Goal: Task Accomplishment & Management: Complete application form

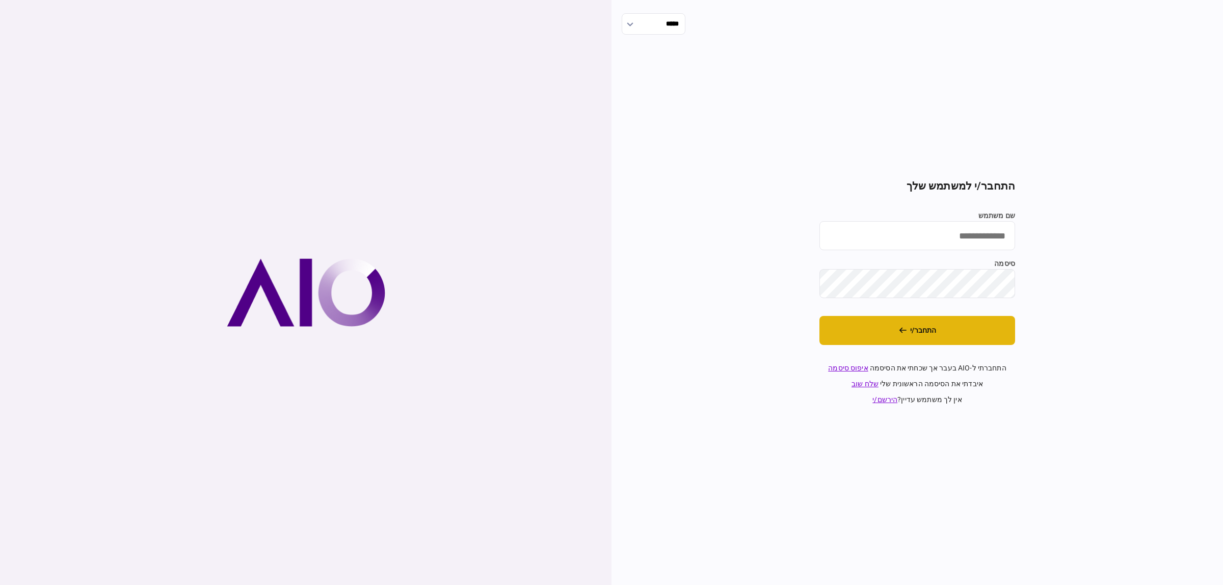
type input "**********"
click at [974, 326] on button "התחבר/י" at bounding box center [918, 330] width 196 height 29
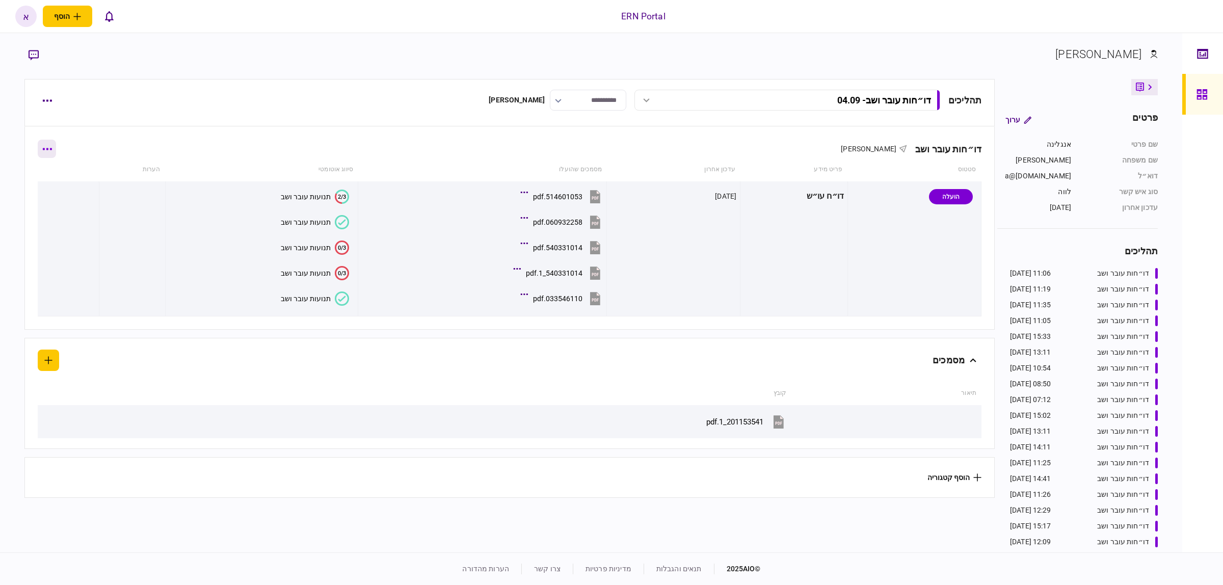
click at [56, 148] on button "button" at bounding box center [47, 149] width 18 height 18
click at [41, 104] on div at bounding box center [611, 292] width 1223 height 585
click at [45, 107] on button "button" at bounding box center [47, 100] width 18 height 18
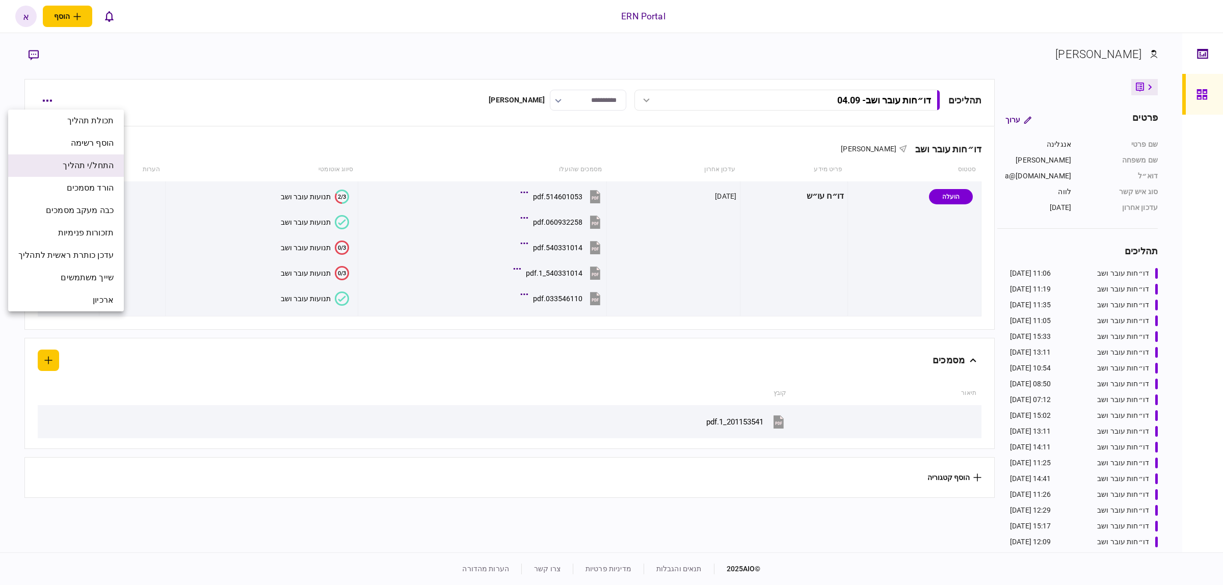
click at [80, 171] on span "התחל/י תהליך" at bounding box center [88, 166] width 51 height 12
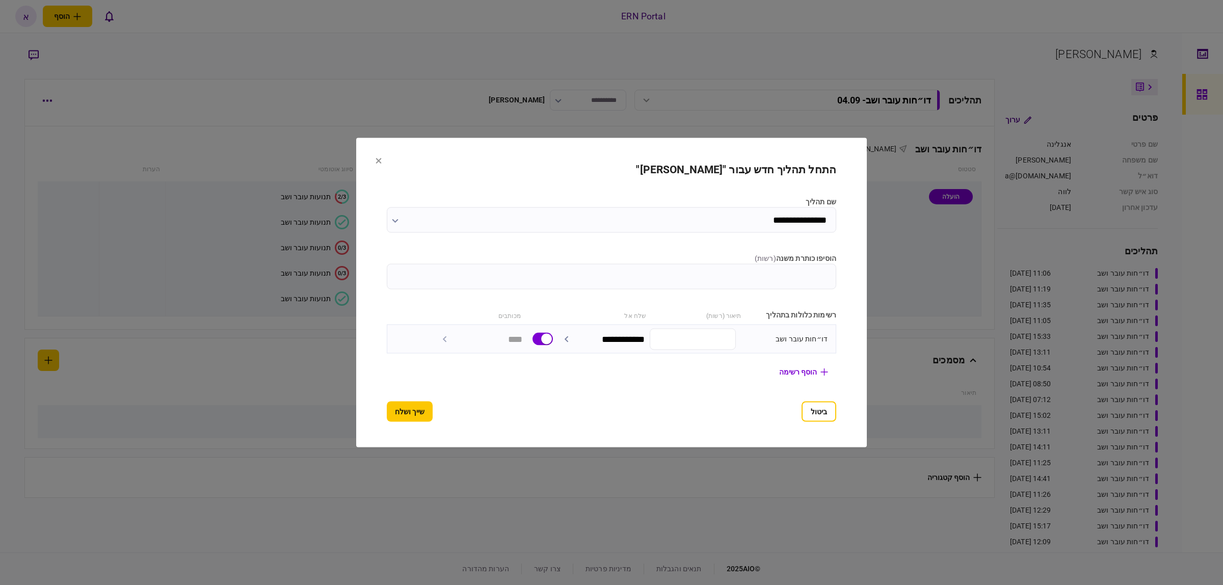
click at [722, 278] on input "הוסיפו כותרת משנה ( רשות )" at bounding box center [612, 276] width 450 height 25
type input "*****"
click at [387, 404] on button "שייך ושלח" at bounding box center [410, 412] width 46 height 20
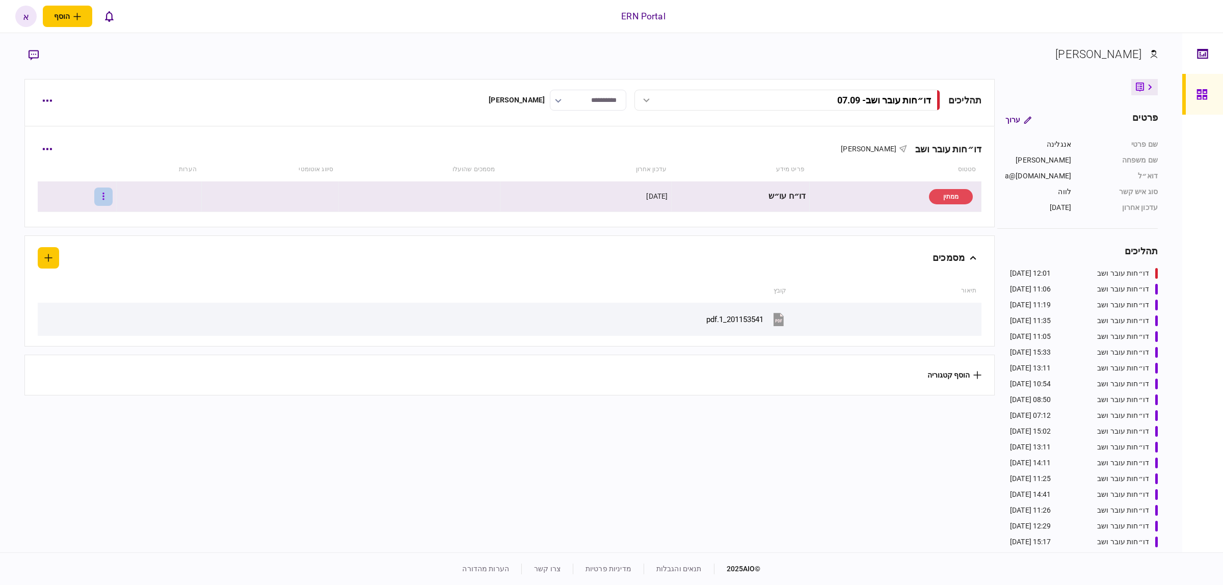
drag, startPoint x: 112, startPoint y: 197, endPoint x: 113, endPoint y: 190, distance: 7.2
click at [113, 190] on button "button" at bounding box center [103, 197] width 18 height 18
drag, startPoint x: 78, startPoint y: 235, endPoint x: 77, endPoint y: 314, distance: 78.5
click at [77, 314] on ul "אישור הוסף הערה שלח הודעה וויתור העלה קובץ הגדר מעקב למסמך" at bounding box center [61, 273] width 90 height 135
click at [72, 310] on span "העלה קובץ" at bounding box center [76, 307] width 39 height 12
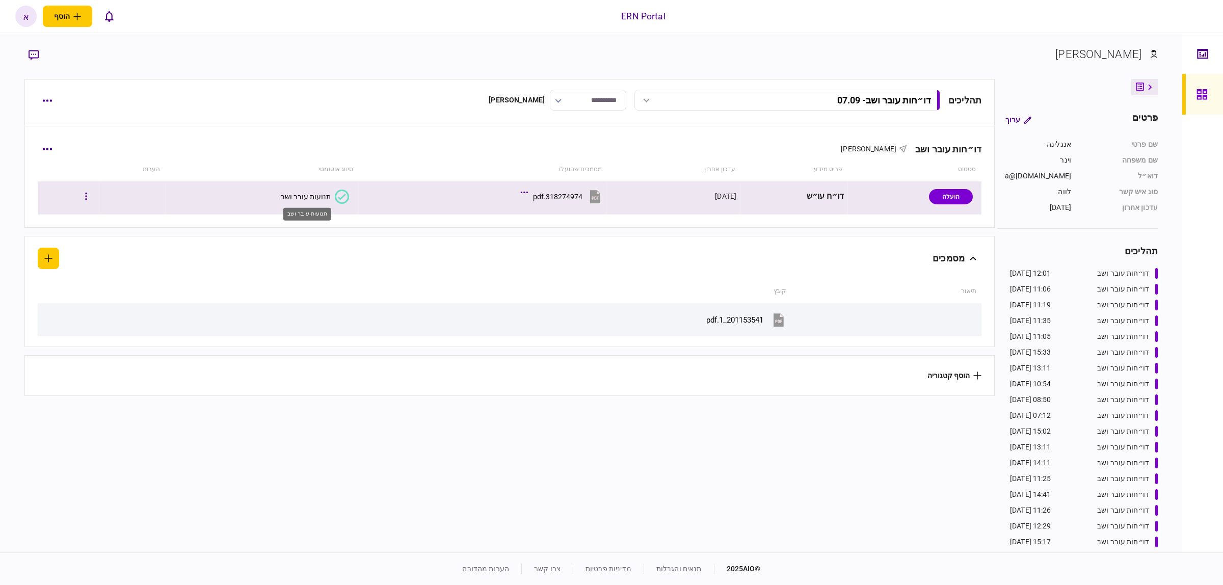
click at [308, 194] on div "תנועות עובר ושב" at bounding box center [306, 197] width 50 height 8
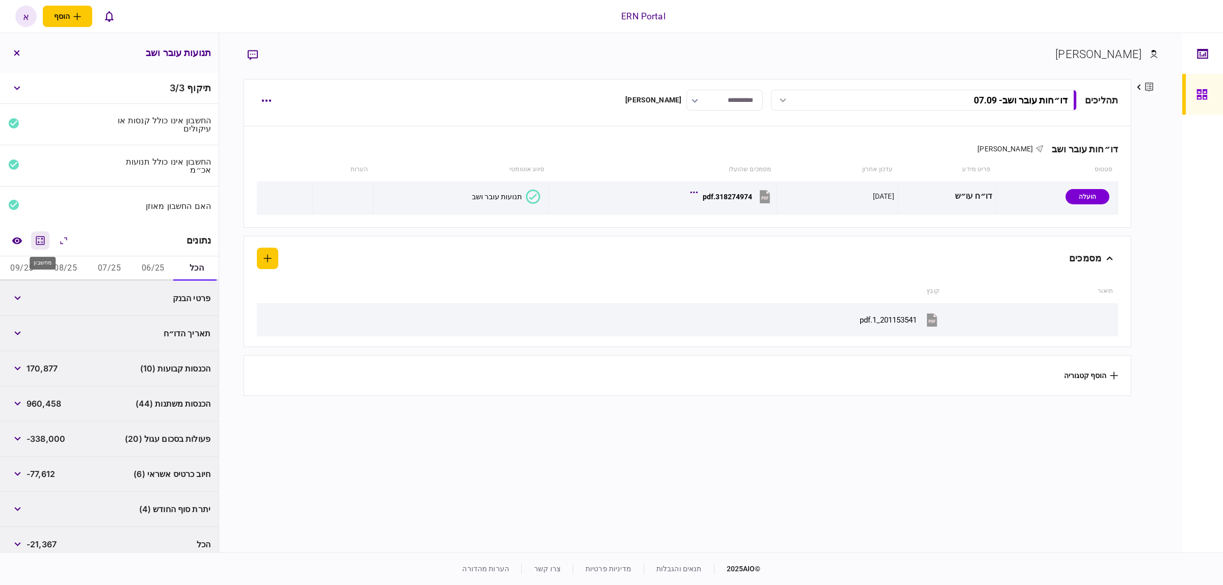
click at [43, 236] on icon "מחשבון" at bounding box center [40, 240] width 12 height 12
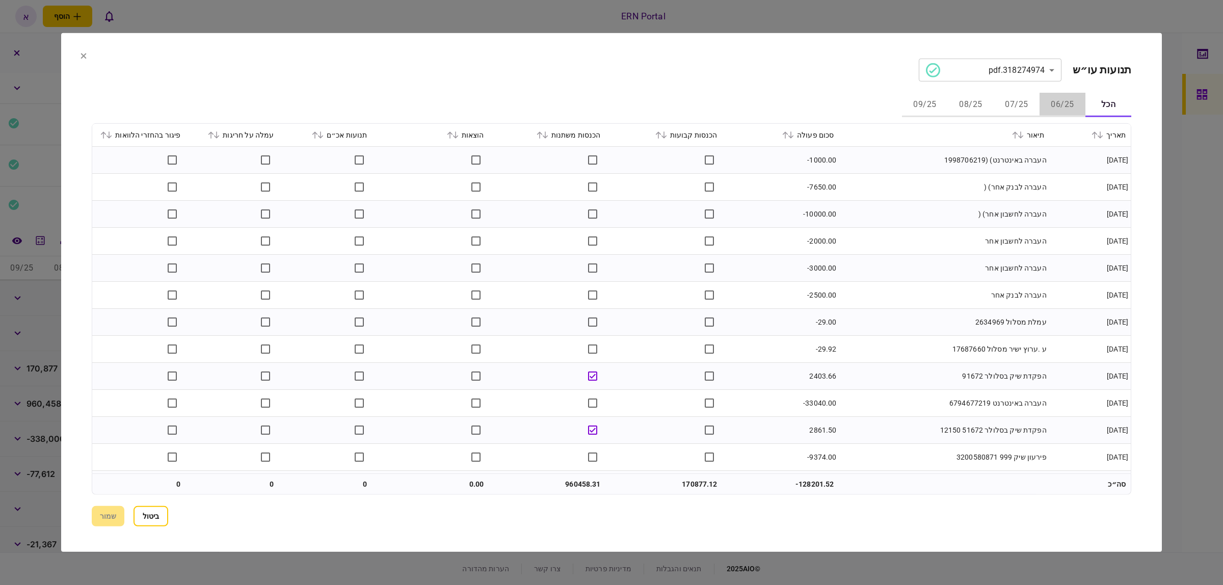
click at [1058, 103] on button "06/25" at bounding box center [1063, 105] width 46 height 24
click at [86, 56] on icon at bounding box center [84, 56] width 6 height 6
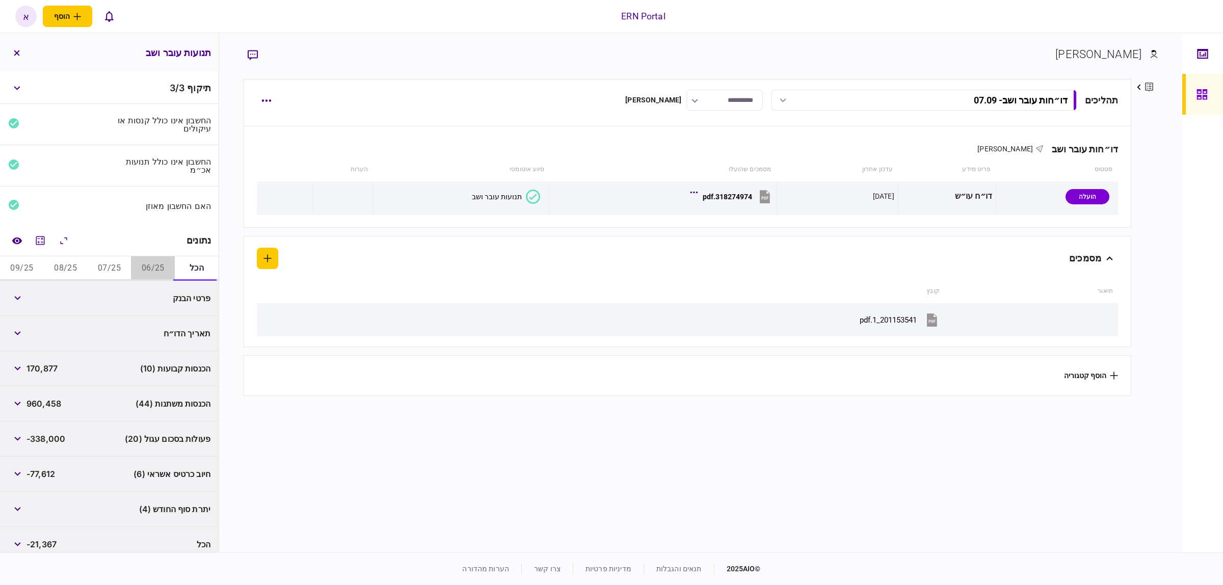
click at [154, 269] on button "06/25" at bounding box center [153, 268] width 44 height 24
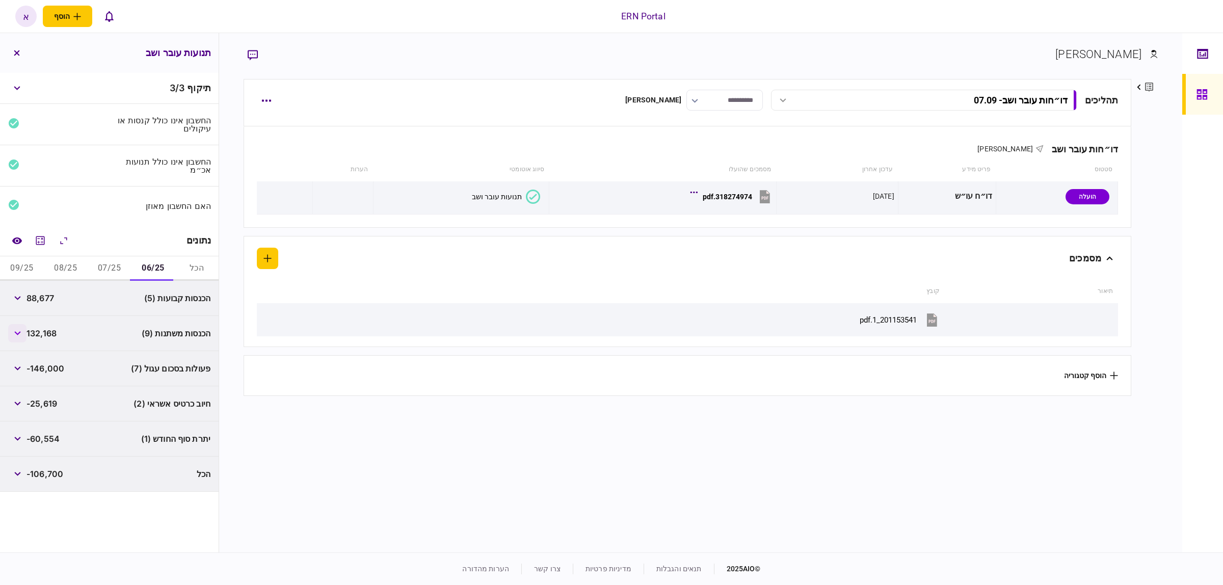
click at [23, 329] on button "button" at bounding box center [17, 333] width 18 height 18
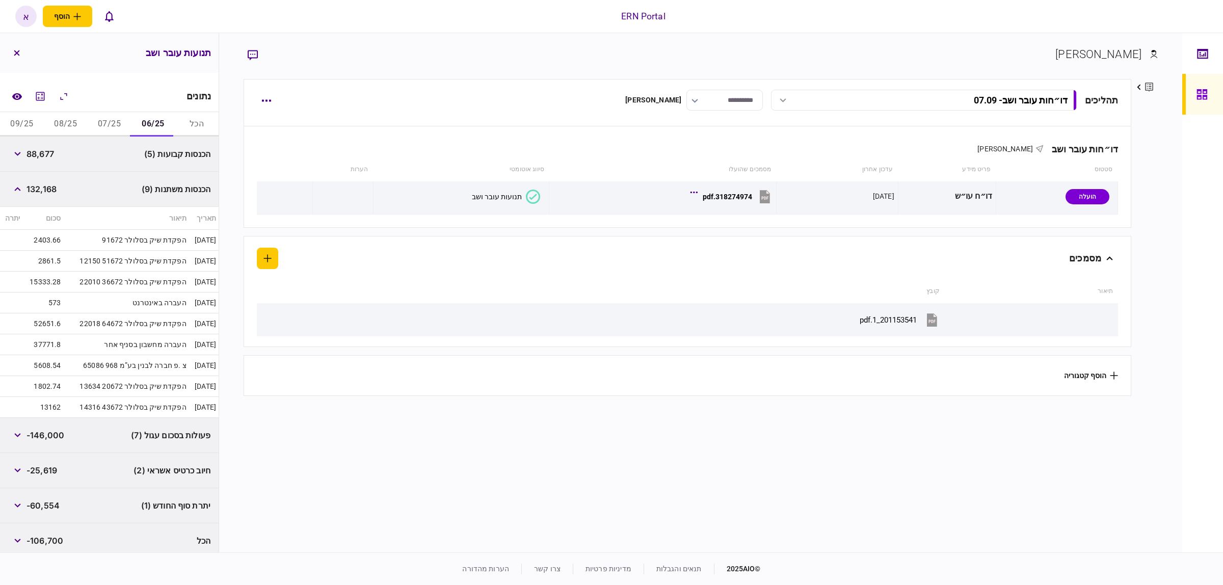
scroll to position [81, 0]
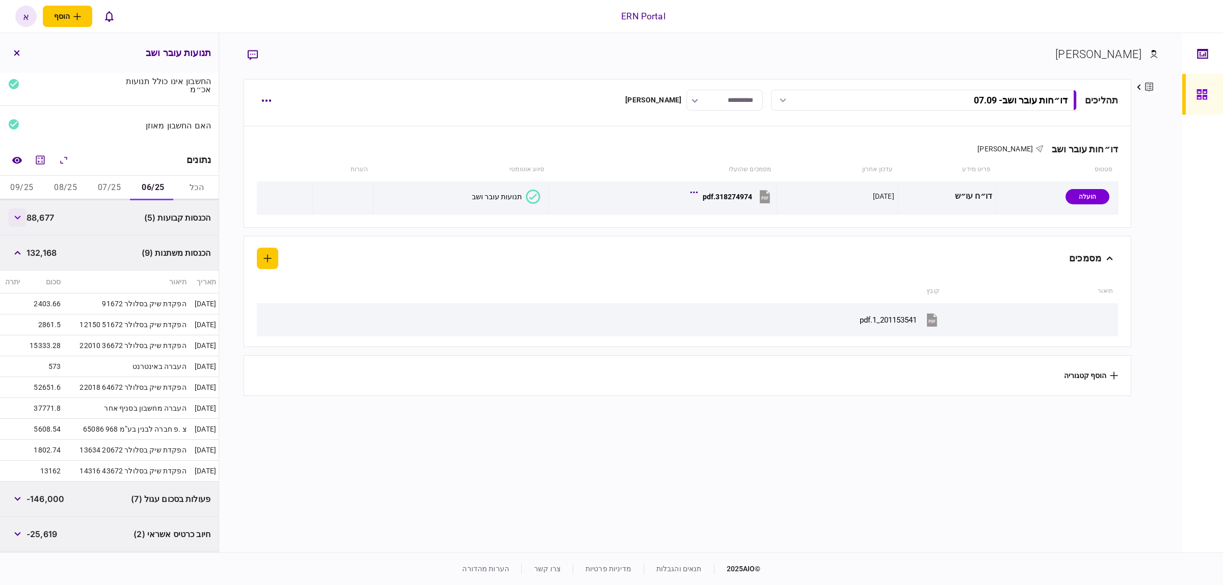
click at [19, 222] on button "button" at bounding box center [17, 217] width 18 height 18
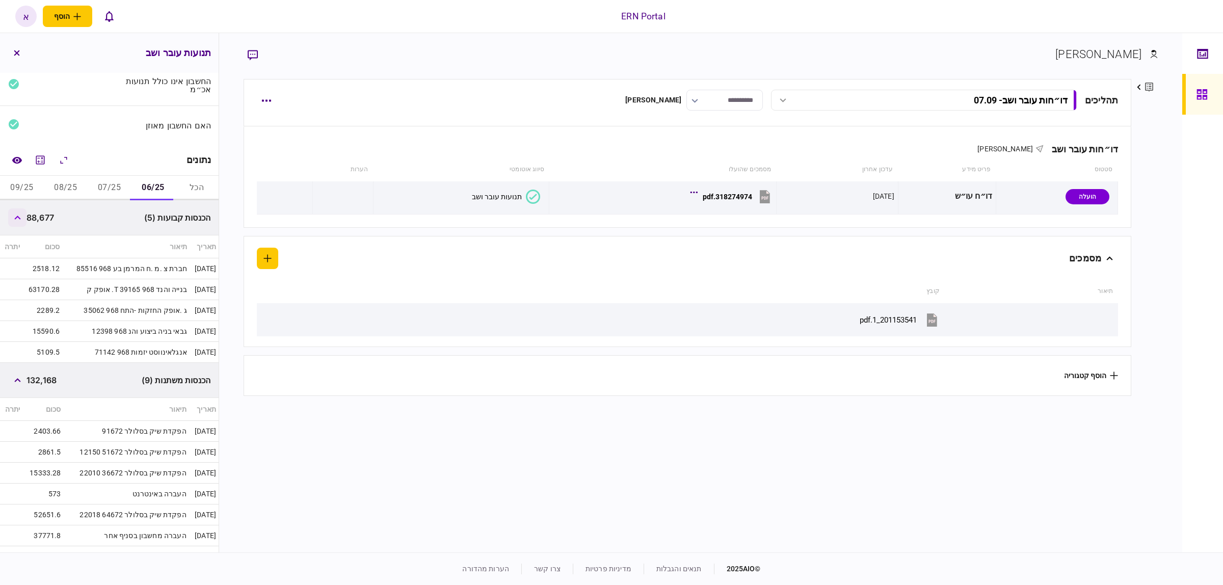
click at [13, 218] on button "button" at bounding box center [17, 217] width 18 height 18
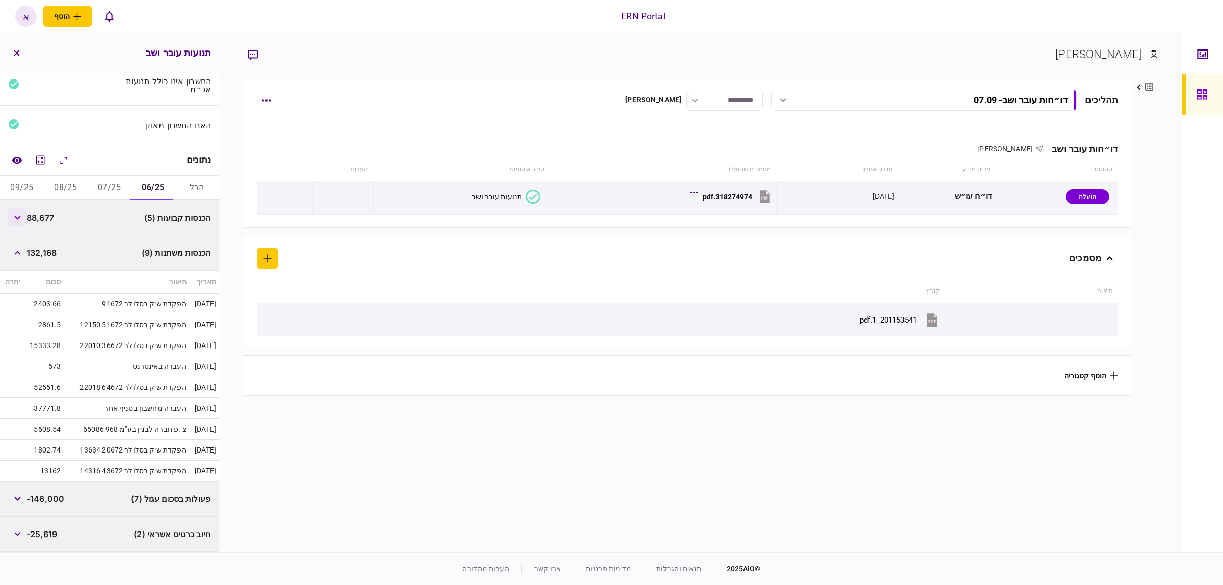
click at [20, 219] on icon "button" at bounding box center [17, 218] width 7 height 4
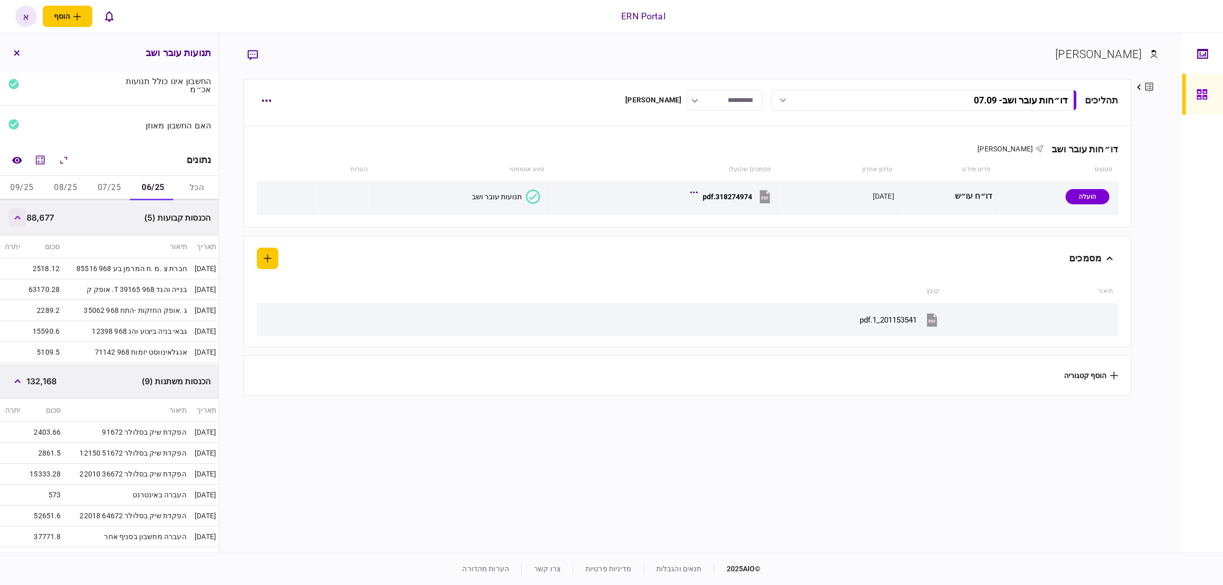
click at [20, 217] on icon "button" at bounding box center [17, 218] width 6 height 4
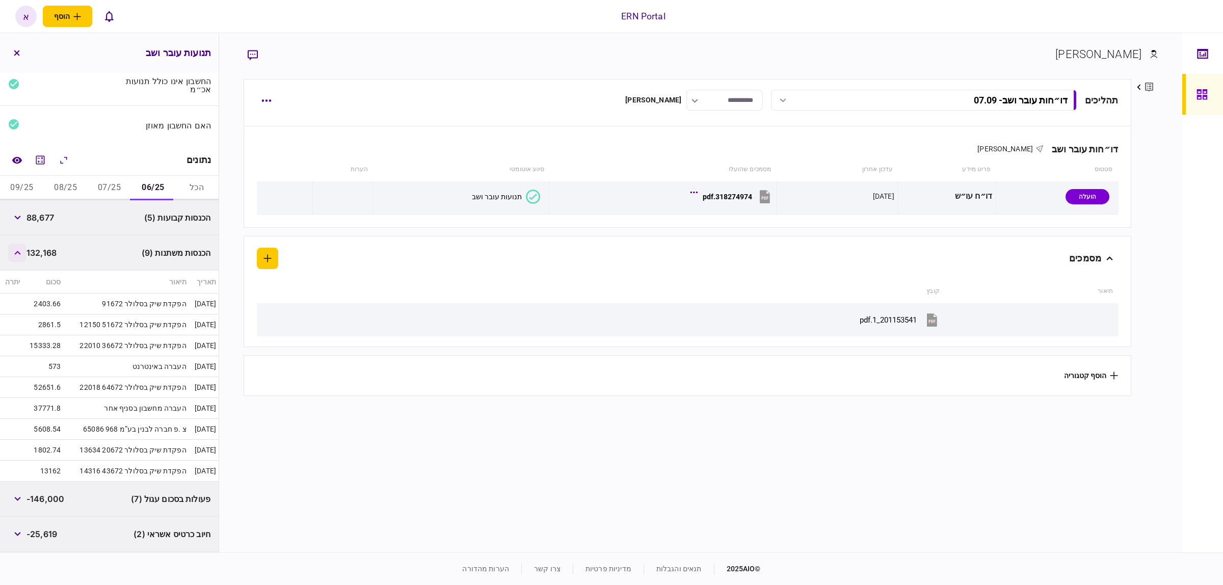
click at [16, 256] on button "button" at bounding box center [17, 253] width 18 height 18
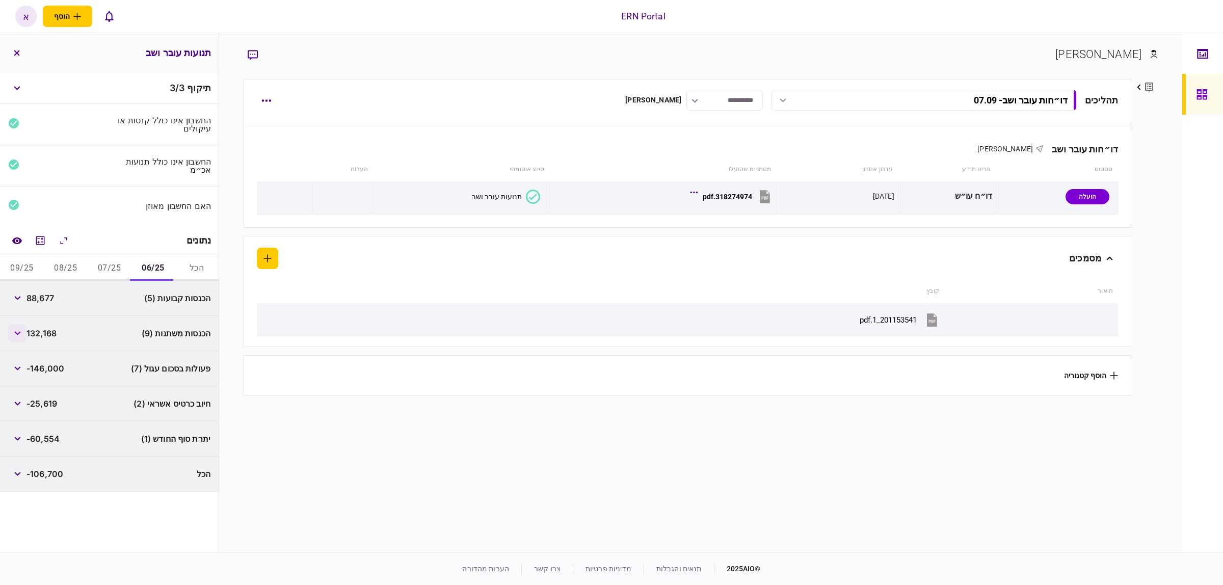
scroll to position [0, 0]
click at [24, 366] on button "button" at bounding box center [17, 368] width 18 height 18
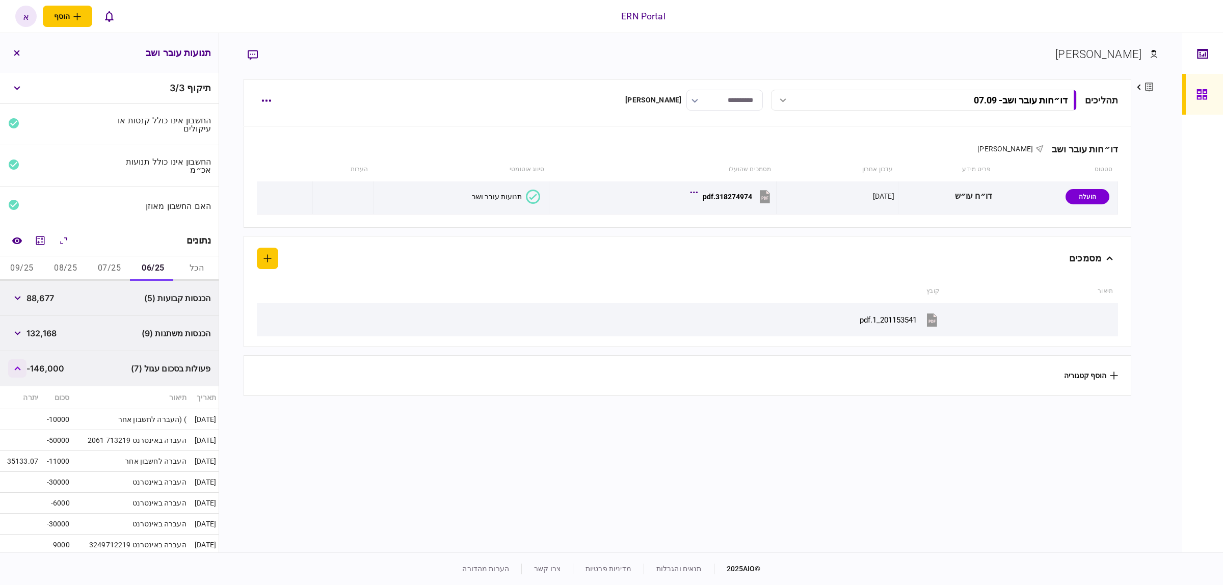
click at [24, 366] on button "button" at bounding box center [17, 368] width 18 height 18
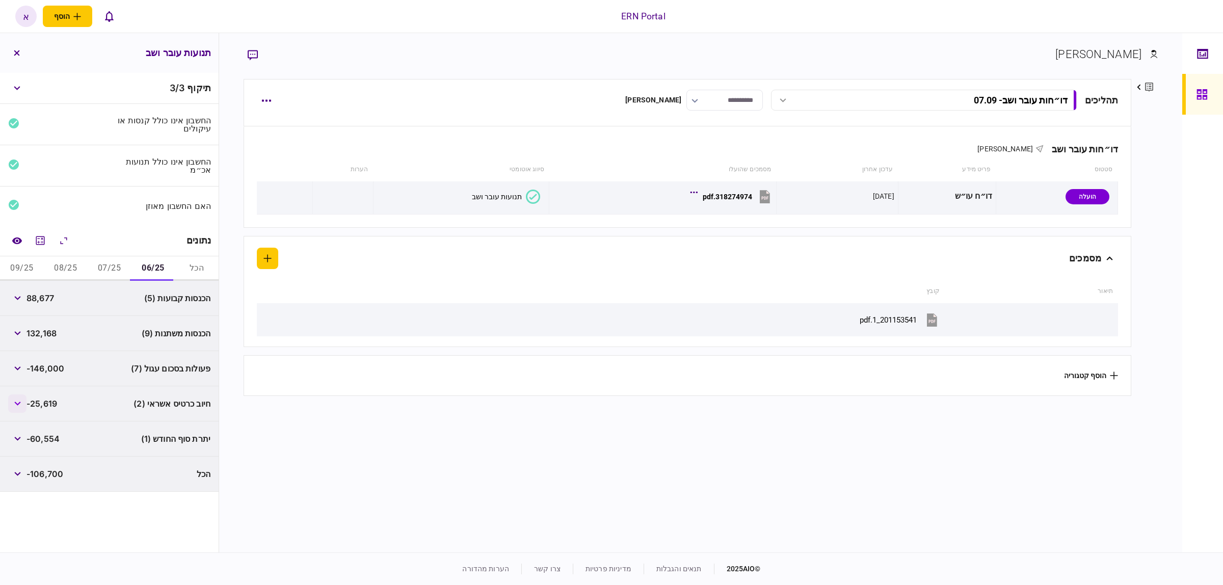
click at [18, 401] on button "button" at bounding box center [17, 403] width 18 height 18
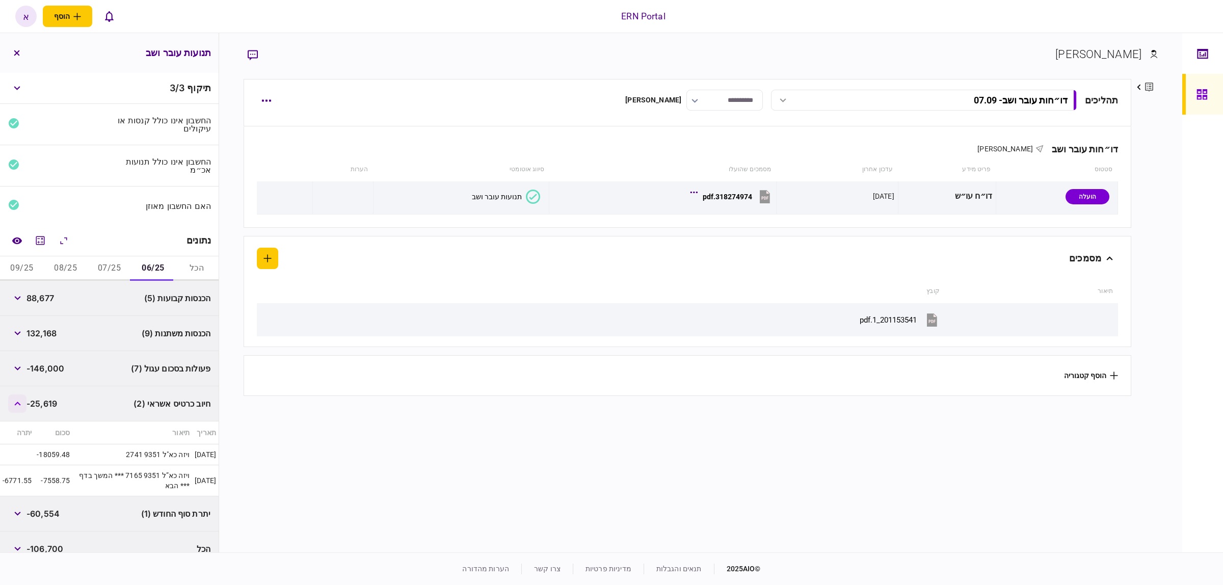
click at [18, 401] on button "button" at bounding box center [17, 403] width 18 height 18
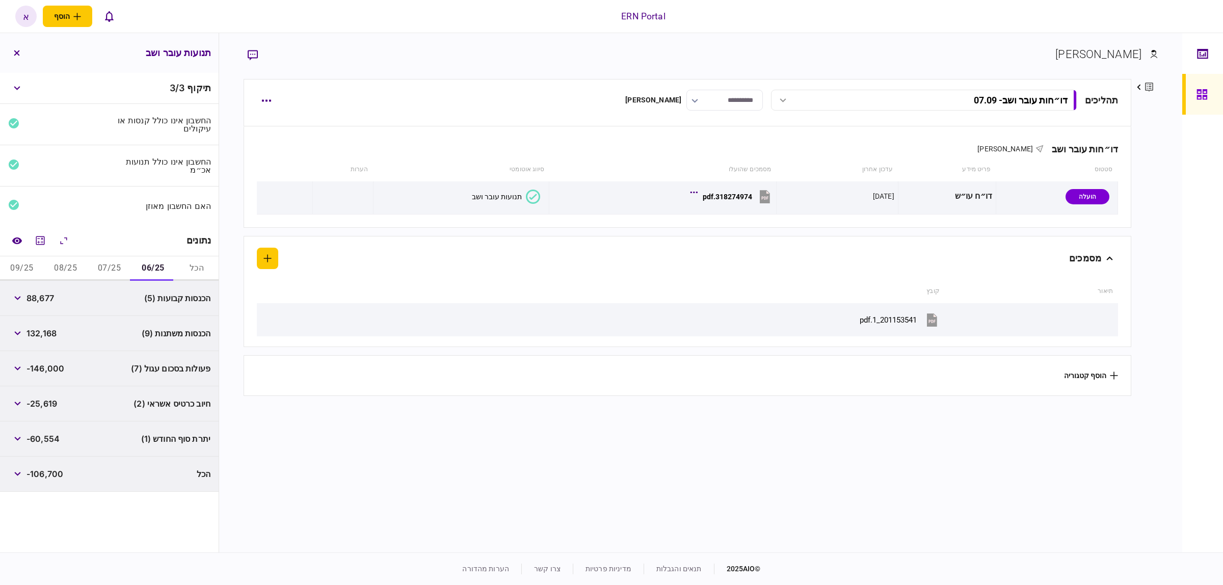
click at [108, 268] on button "07/25" at bounding box center [110, 268] width 44 height 24
click at [25, 373] on button "button" at bounding box center [17, 368] width 18 height 18
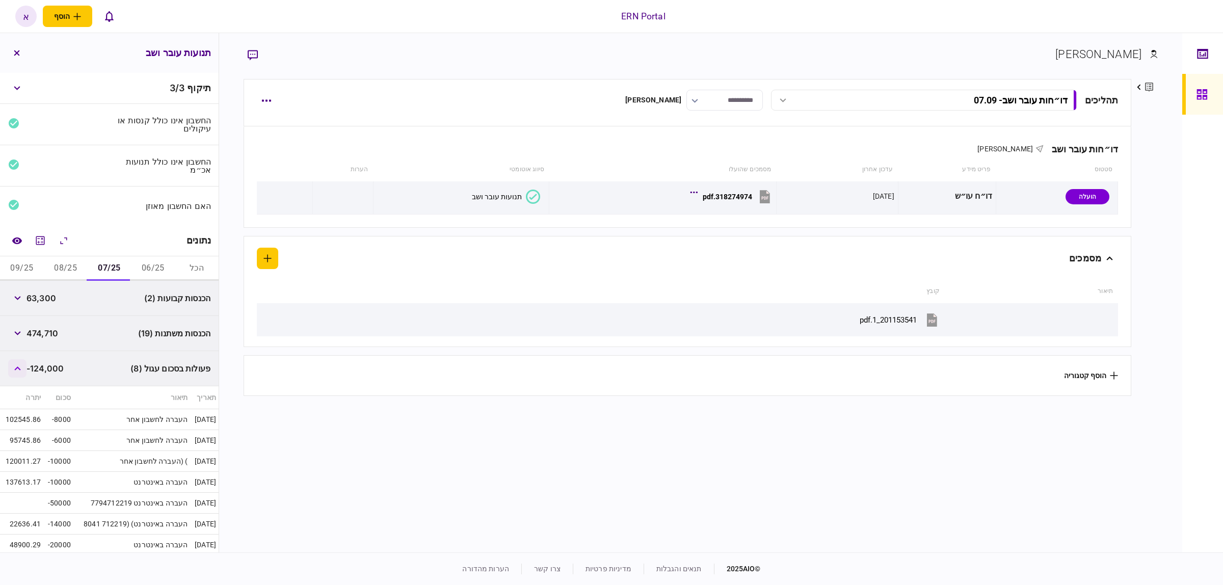
click at [25, 373] on button "button" at bounding box center [17, 368] width 18 height 18
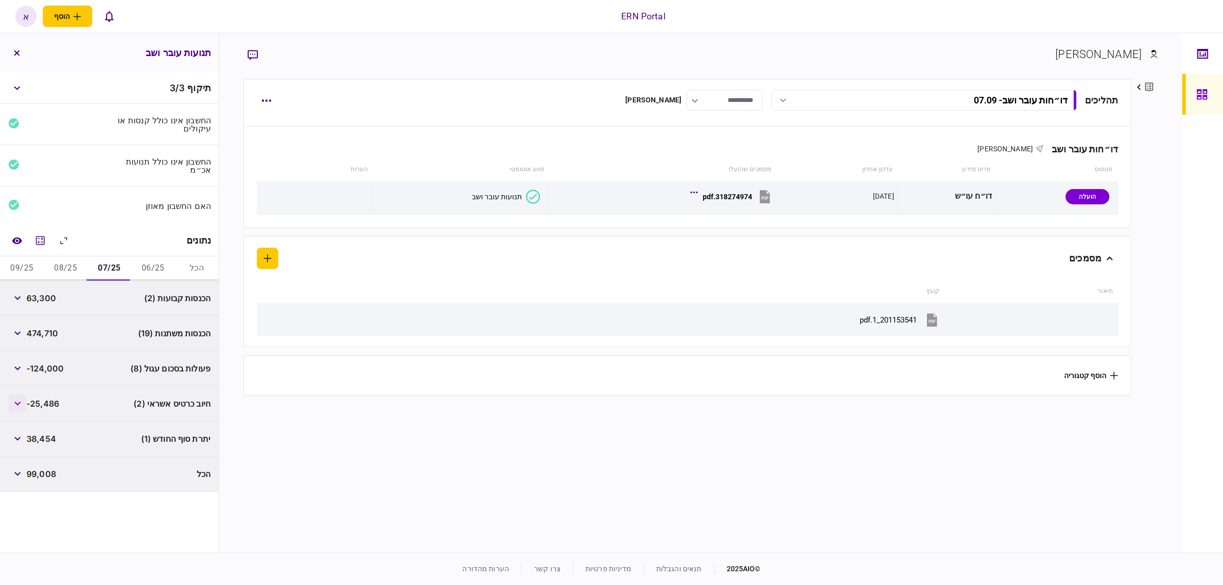
click at [27, 401] on button "button" at bounding box center [17, 403] width 18 height 18
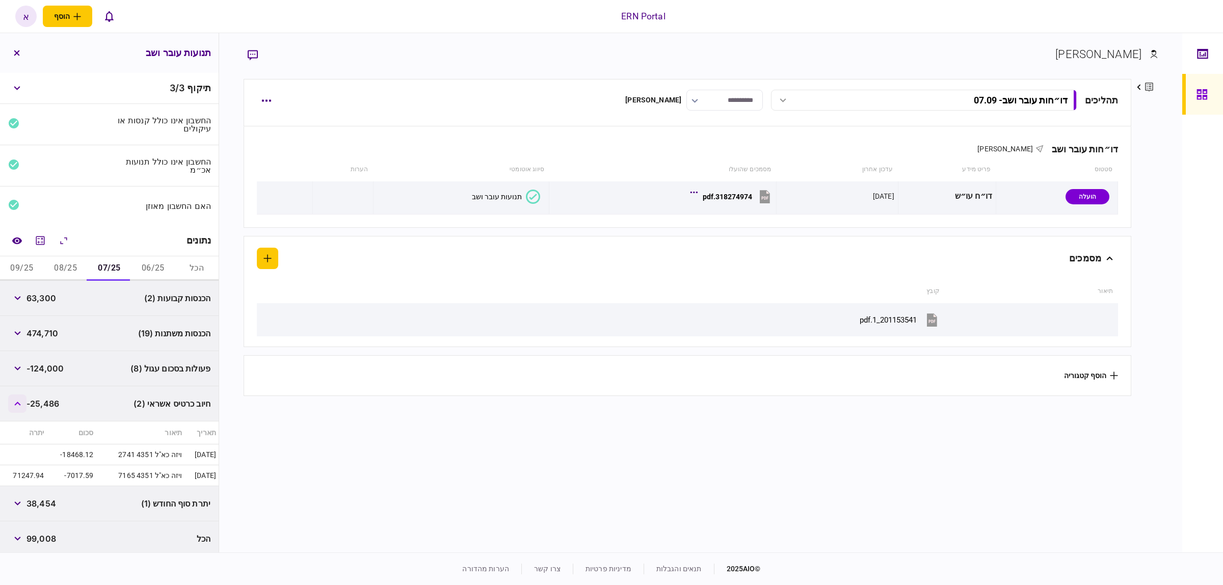
click at [24, 400] on button "button" at bounding box center [17, 403] width 18 height 18
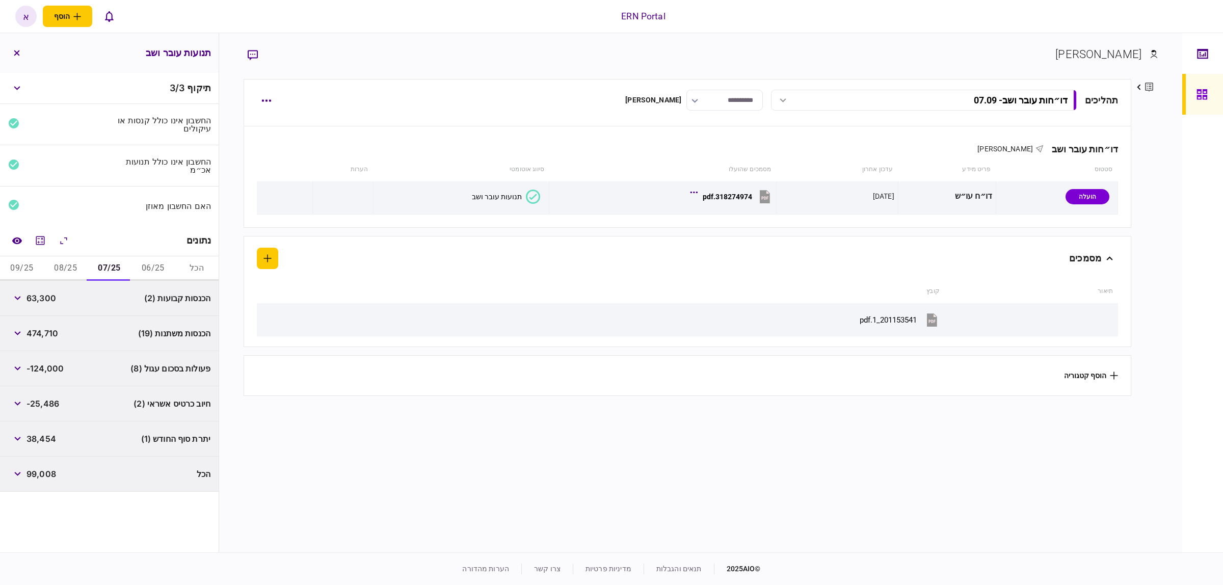
click at [74, 268] on button "08/25" at bounding box center [66, 268] width 44 height 24
click at [14, 271] on button "09/25" at bounding box center [22, 268] width 44 height 24
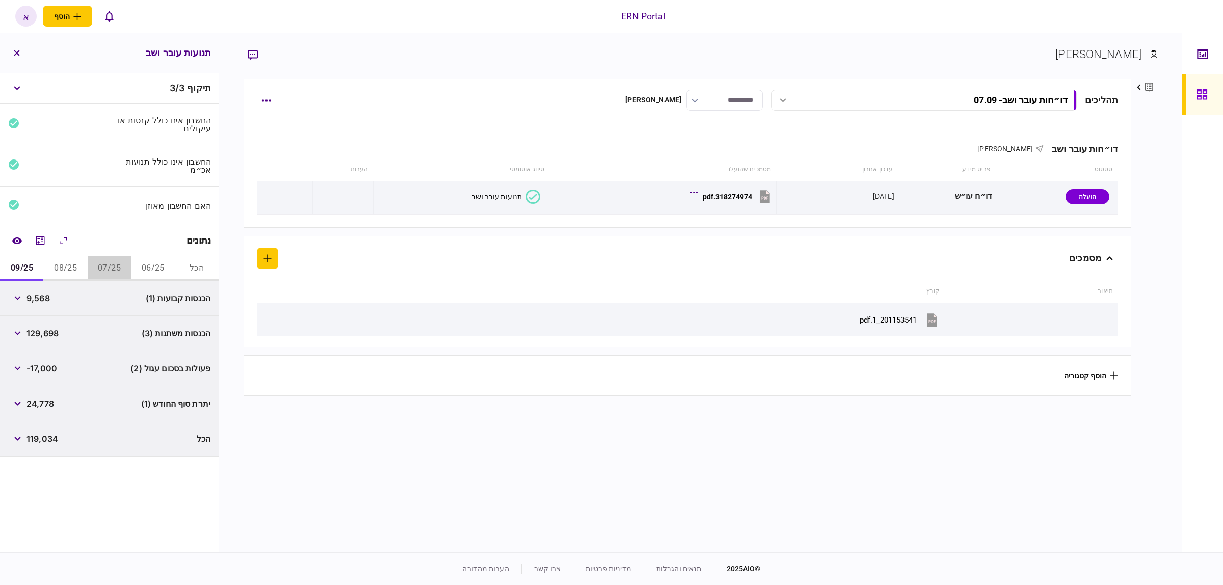
click at [110, 269] on button "07/25" at bounding box center [110, 268] width 44 height 24
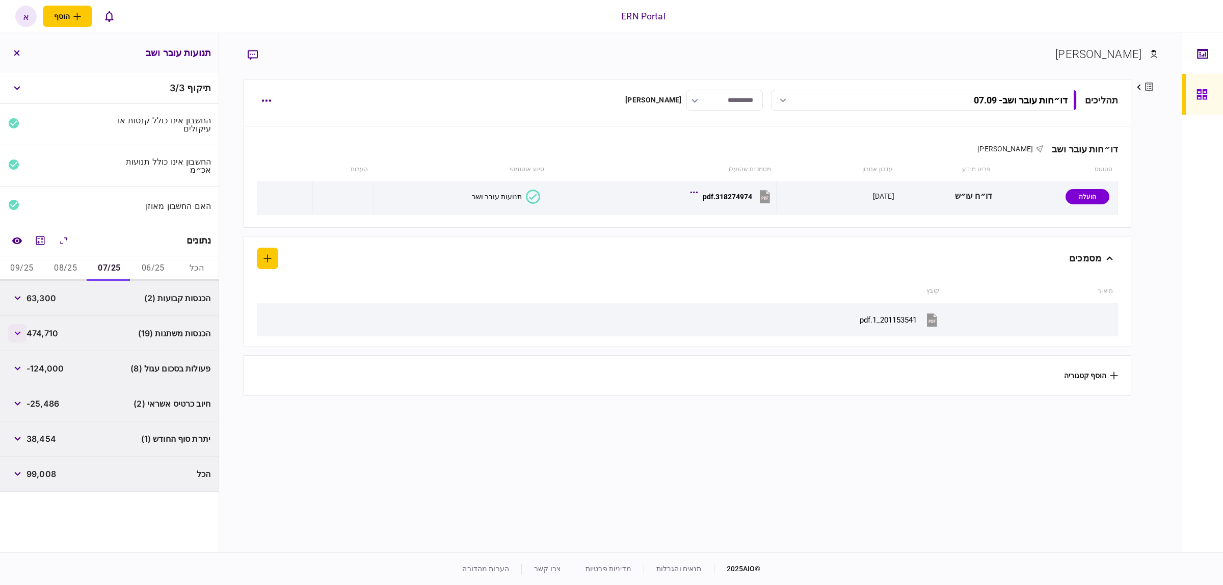
click at [19, 336] on button "button" at bounding box center [17, 333] width 18 height 18
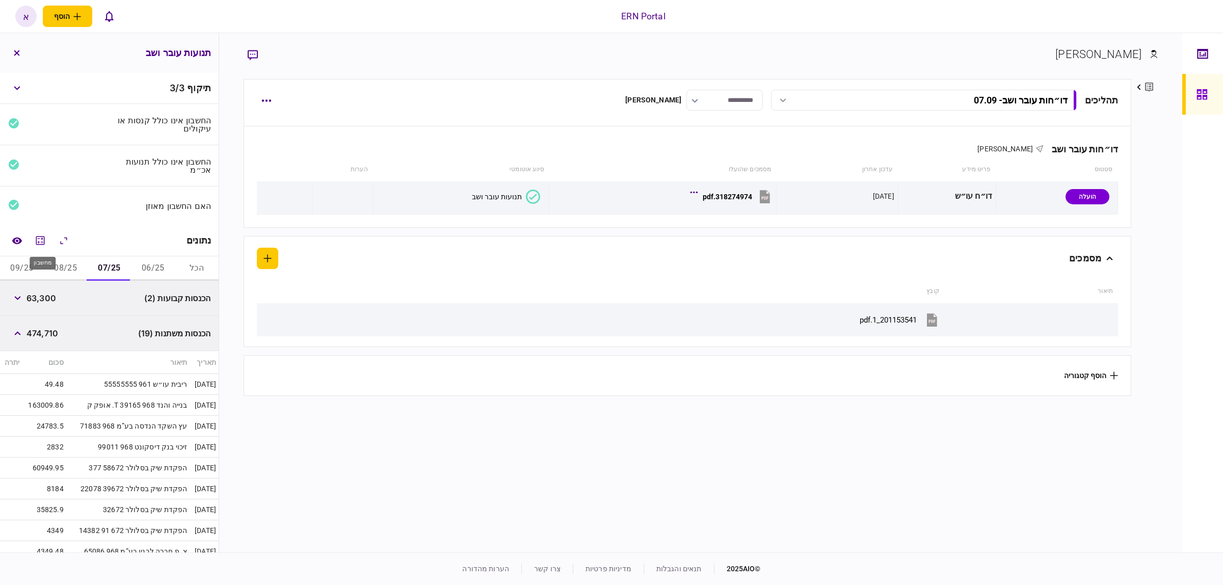
click at [33, 261] on div "מחשבון" at bounding box center [43, 263] width 26 height 13
click at [26, 273] on button "09/25" at bounding box center [22, 268] width 44 height 24
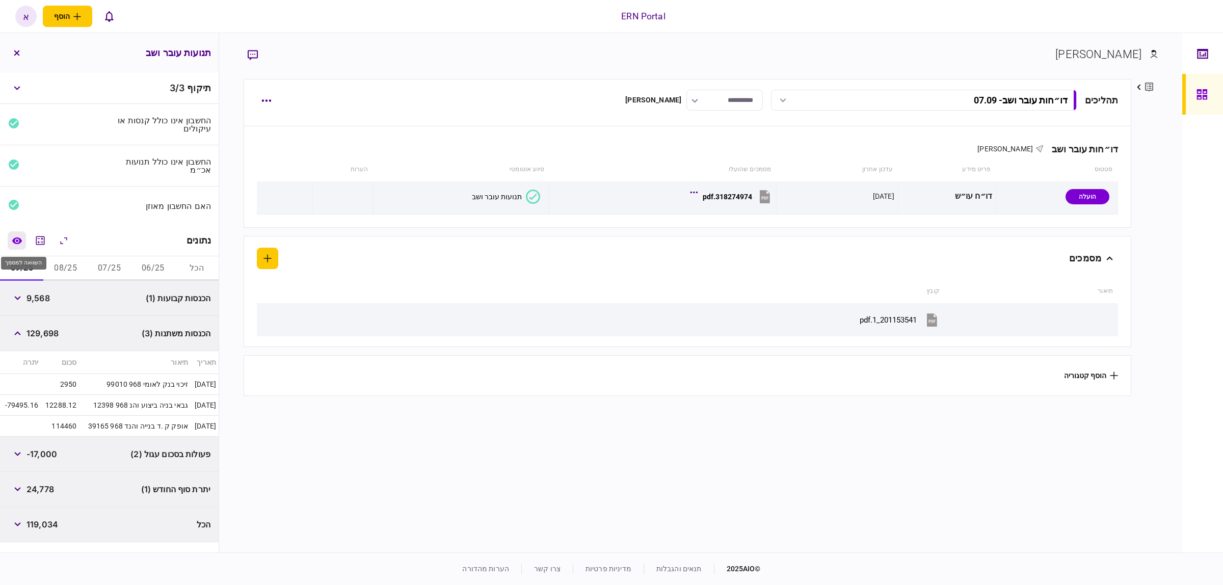
click at [21, 248] on button "השוואה למסמך" at bounding box center [17, 240] width 18 height 18
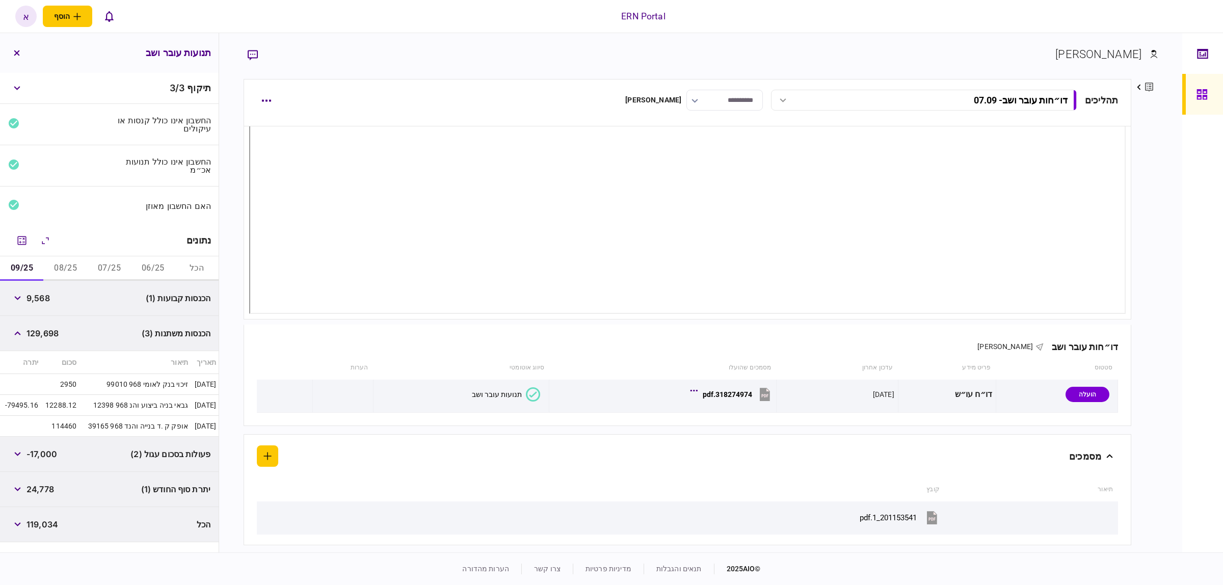
scroll to position [25, 0]
